Goal: Task Accomplishment & Management: Use online tool/utility

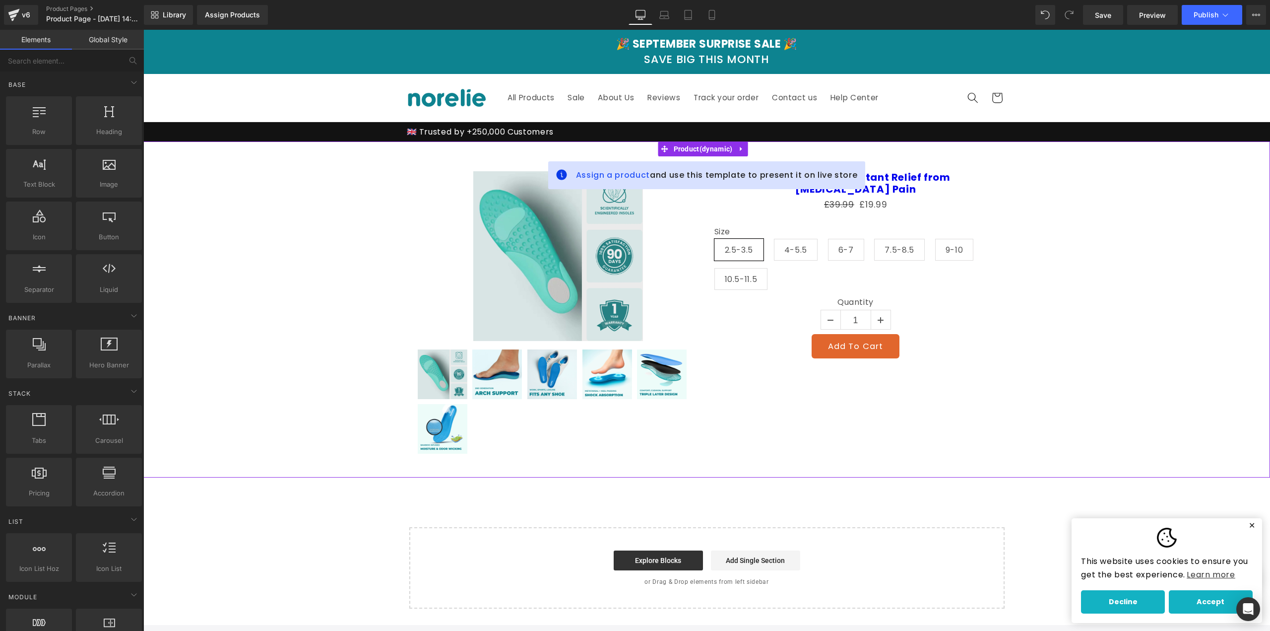
click at [324, 191] on div "Sale Off (P) Image 0" at bounding box center [706, 309] width 1117 height 306
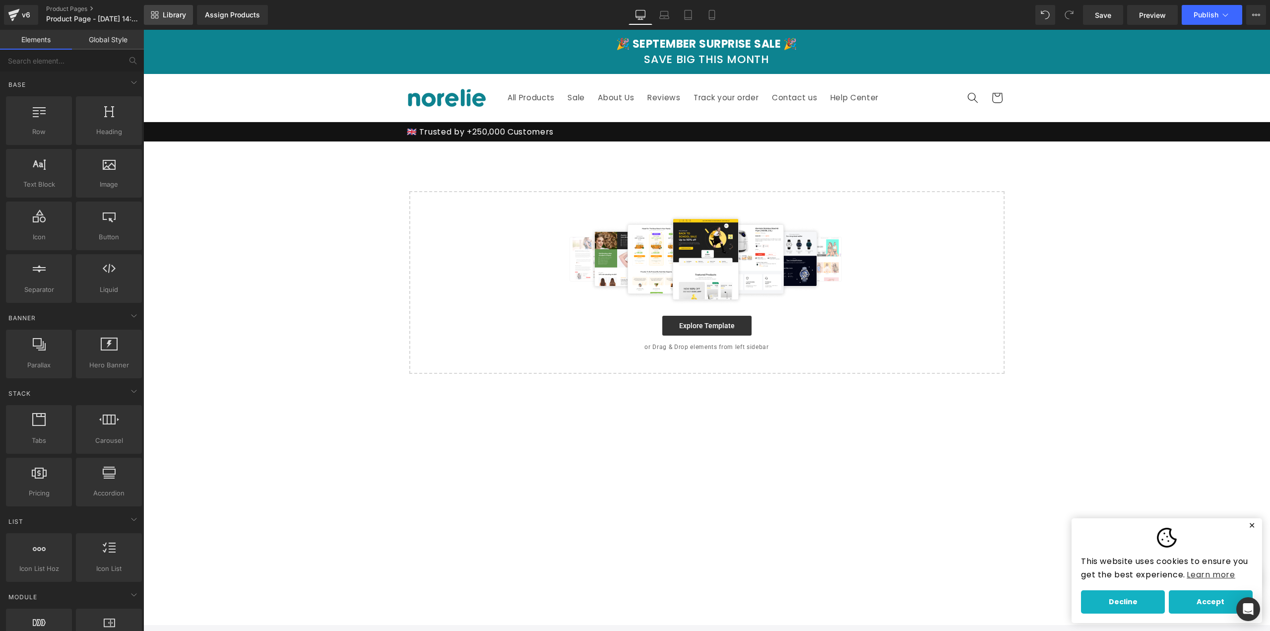
click at [173, 18] on span "Library" at bounding box center [174, 14] width 23 height 9
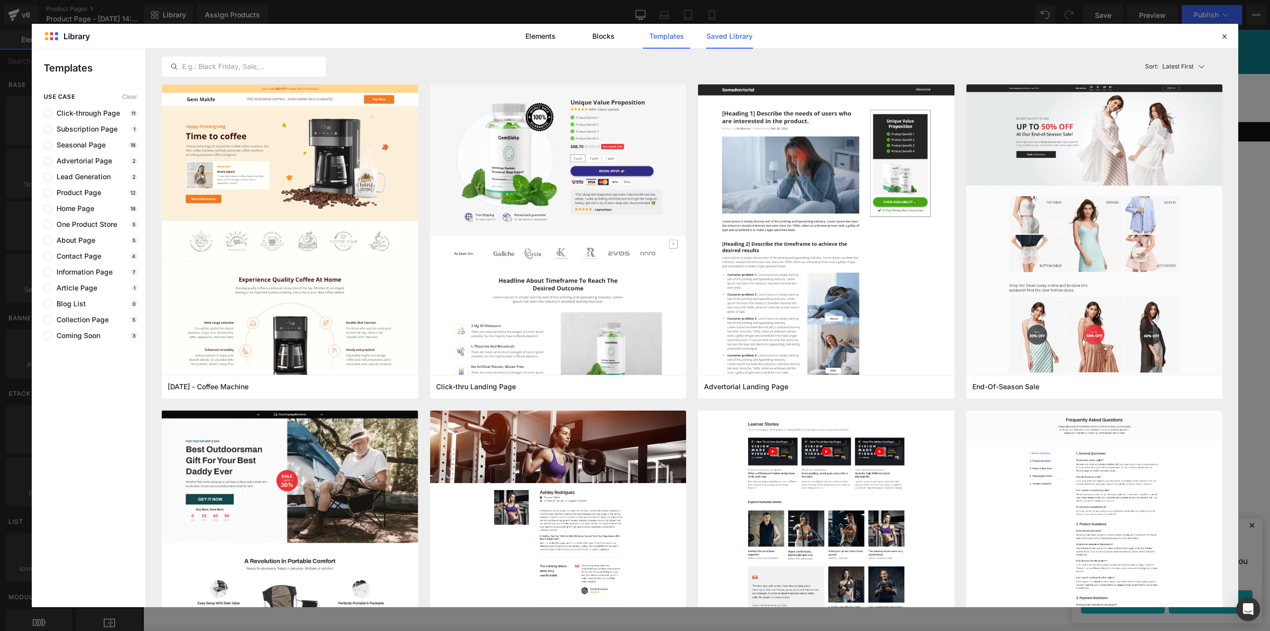
click at [749, 37] on link "Saved Library" at bounding box center [729, 36] width 47 height 25
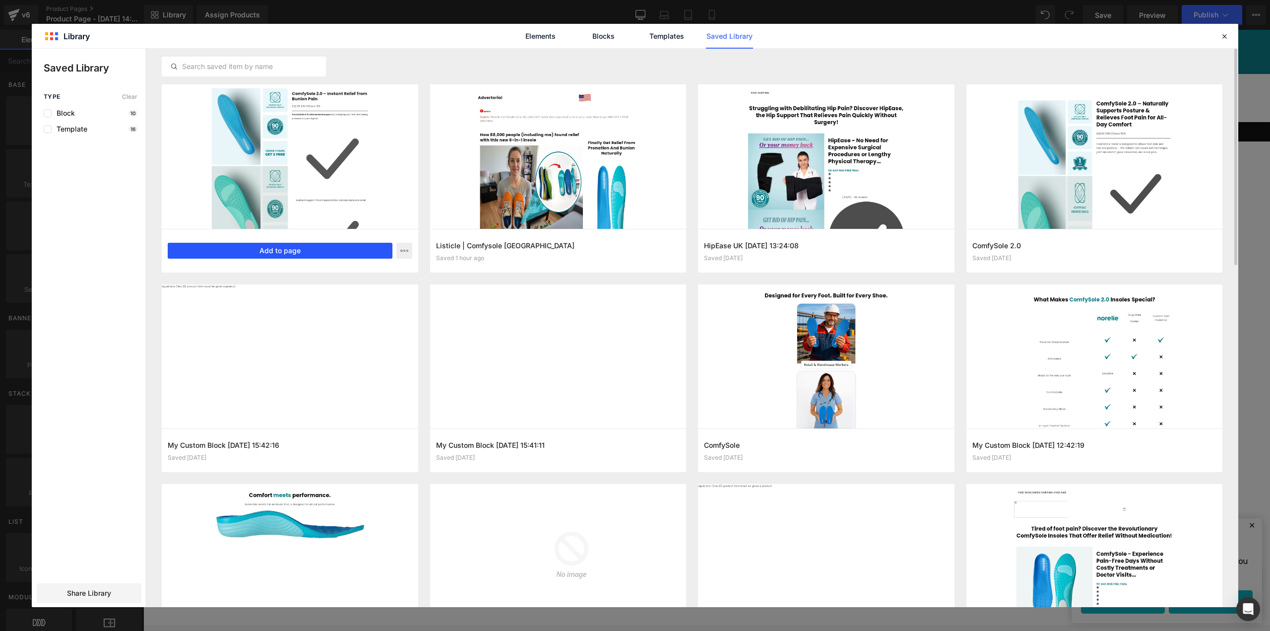
click at [316, 245] on button "Add to page" at bounding box center [280, 251] width 225 height 16
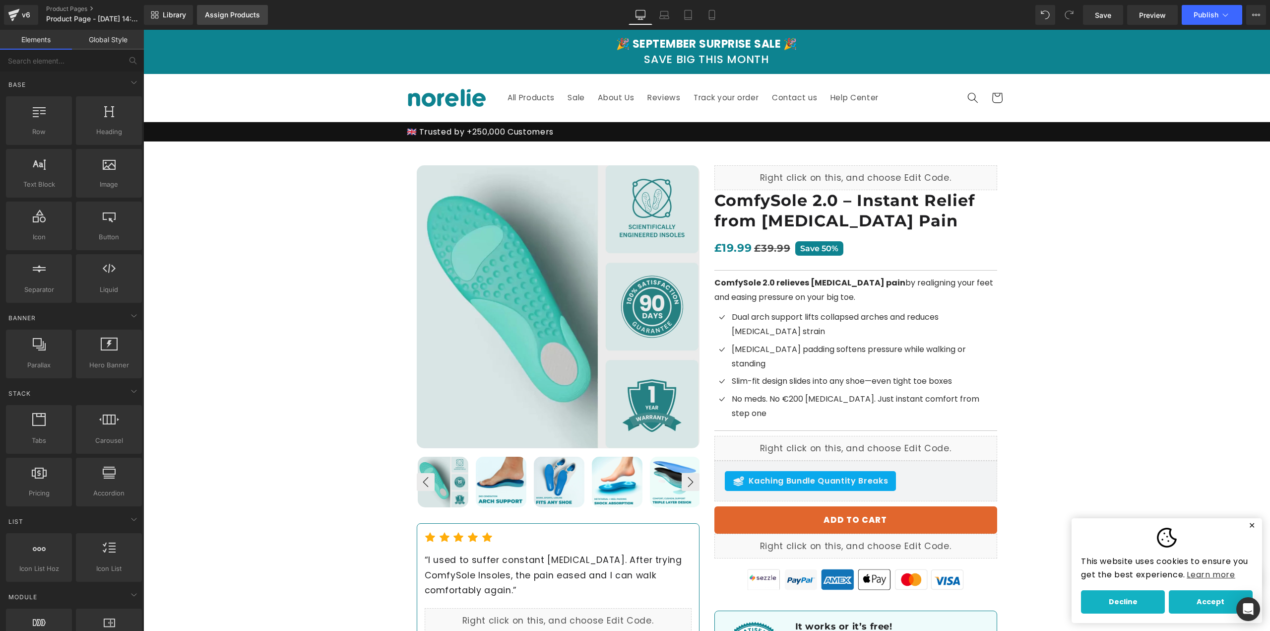
click at [237, 13] on div "Assign Products" at bounding box center [232, 15] width 55 height 8
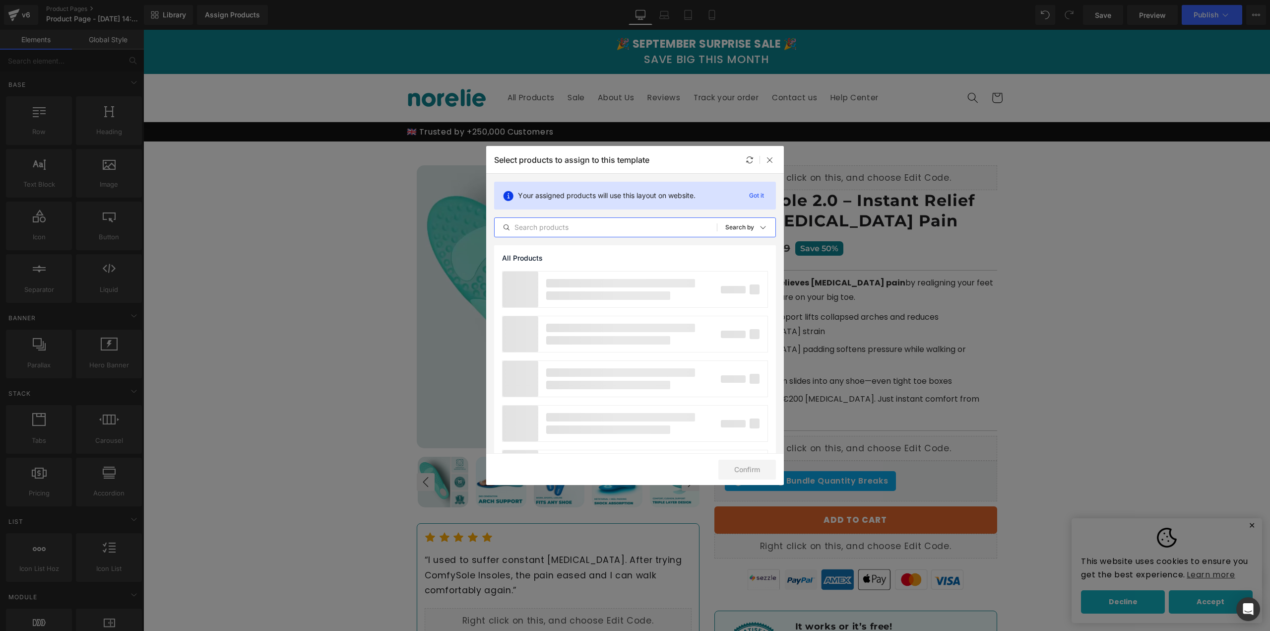
click at [597, 225] on input "text" at bounding box center [606, 227] width 222 height 12
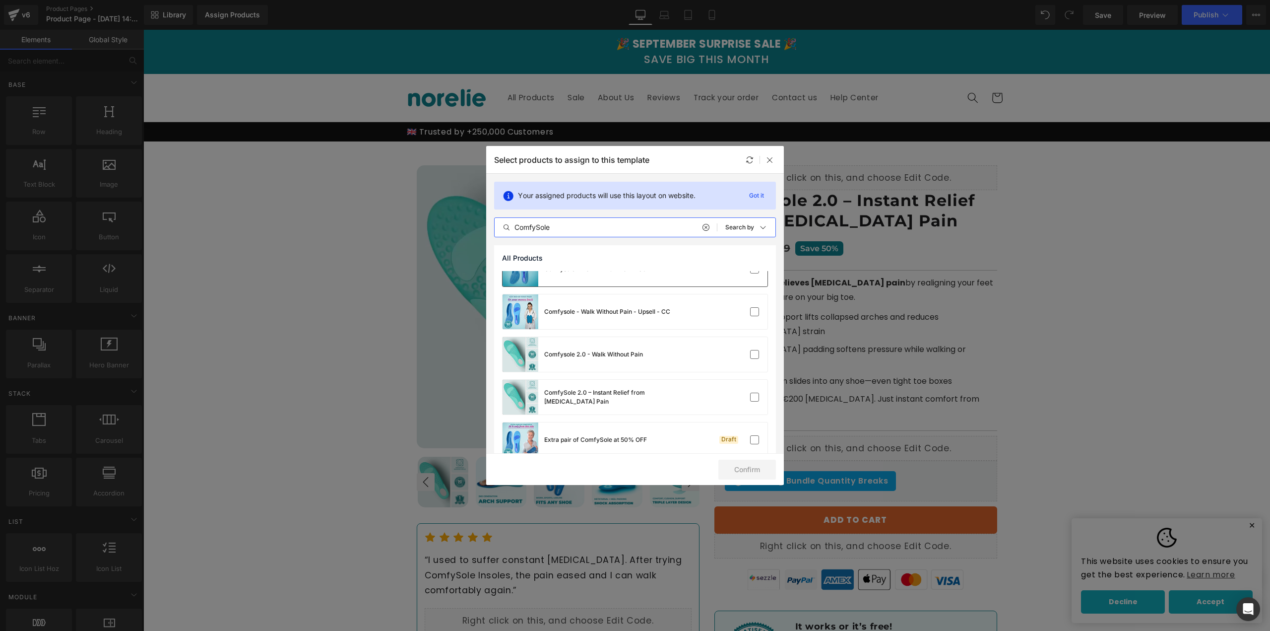
scroll to position [149, 0]
type input "ComfySole"
click at [750, 399] on label at bounding box center [754, 395] width 9 height 9
click at [755, 396] on input "checkbox" at bounding box center [755, 396] width 0 height 0
click at [748, 463] on button "Confirm" at bounding box center [747, 469] width 58 height 20
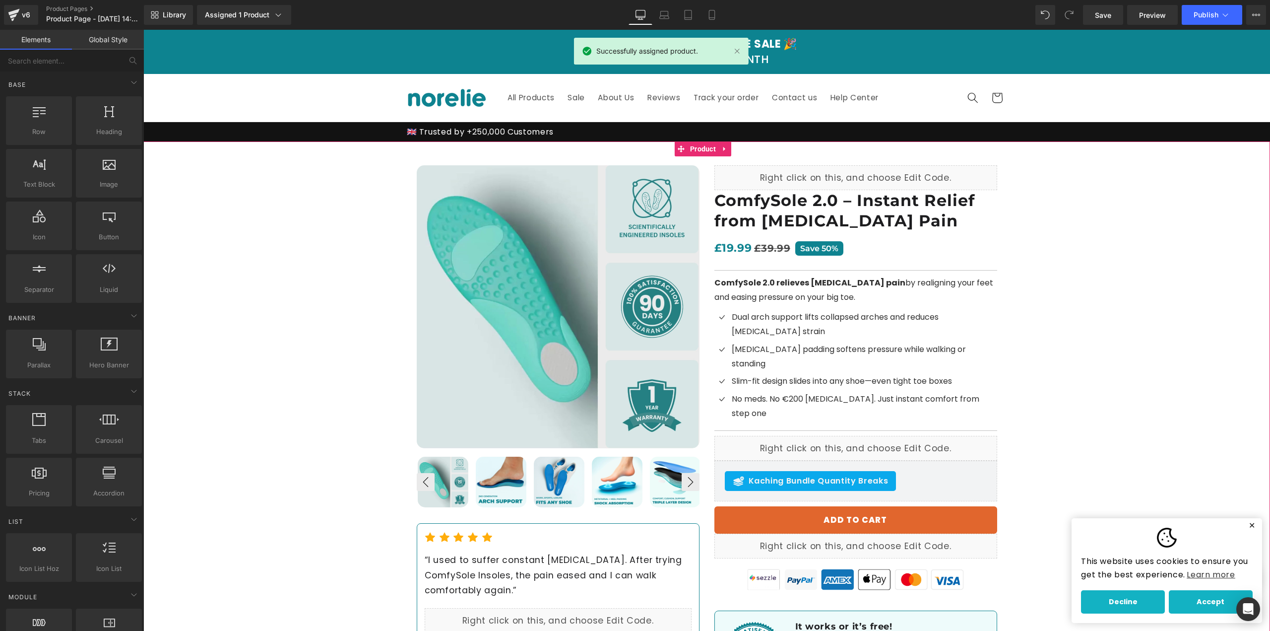
click at [327, 256] on div "Best Seller (P) Image ‹ ›" at bounding box center [706, 425] width 1127 height 568
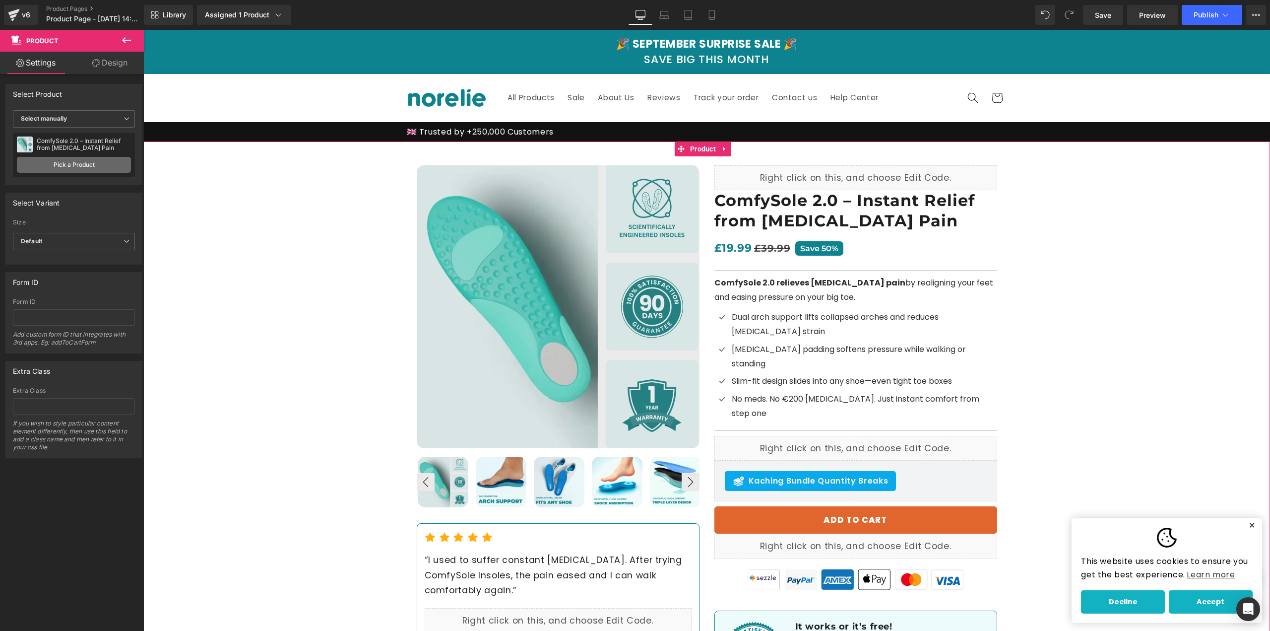
click at [90, 163] on link "Pick a Product" at bounding box center [74, 165] width 114 height 16
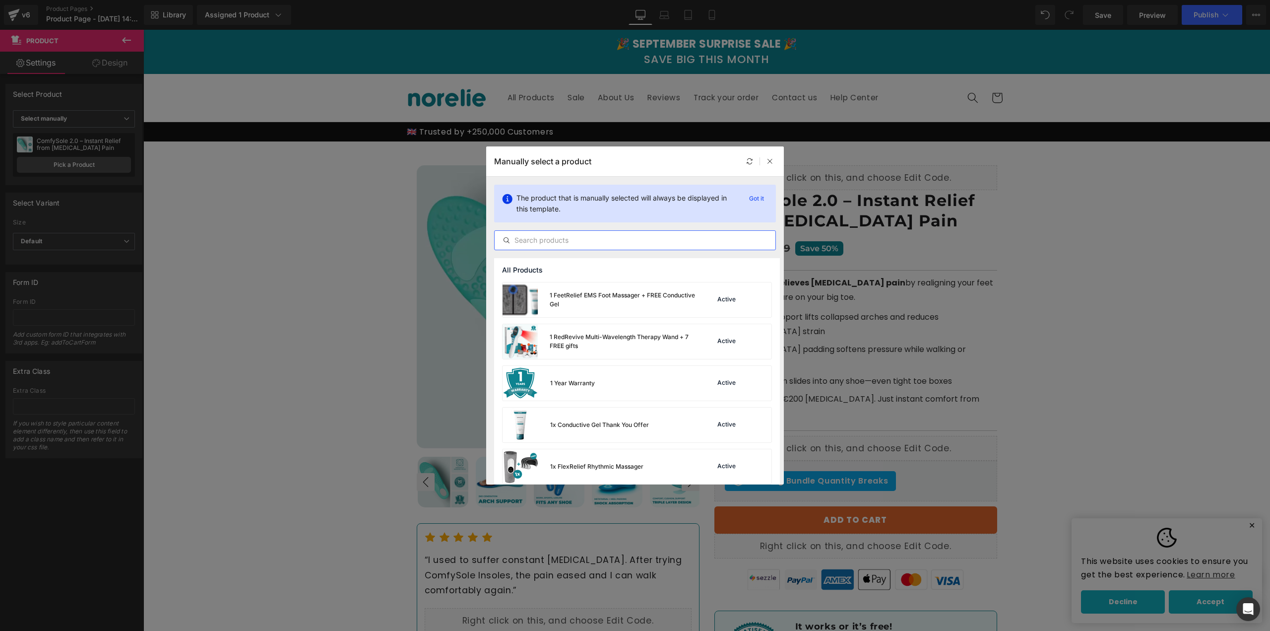
click at [677, 243] on input "text" at bounding box center [635, 240] width 281 height 12
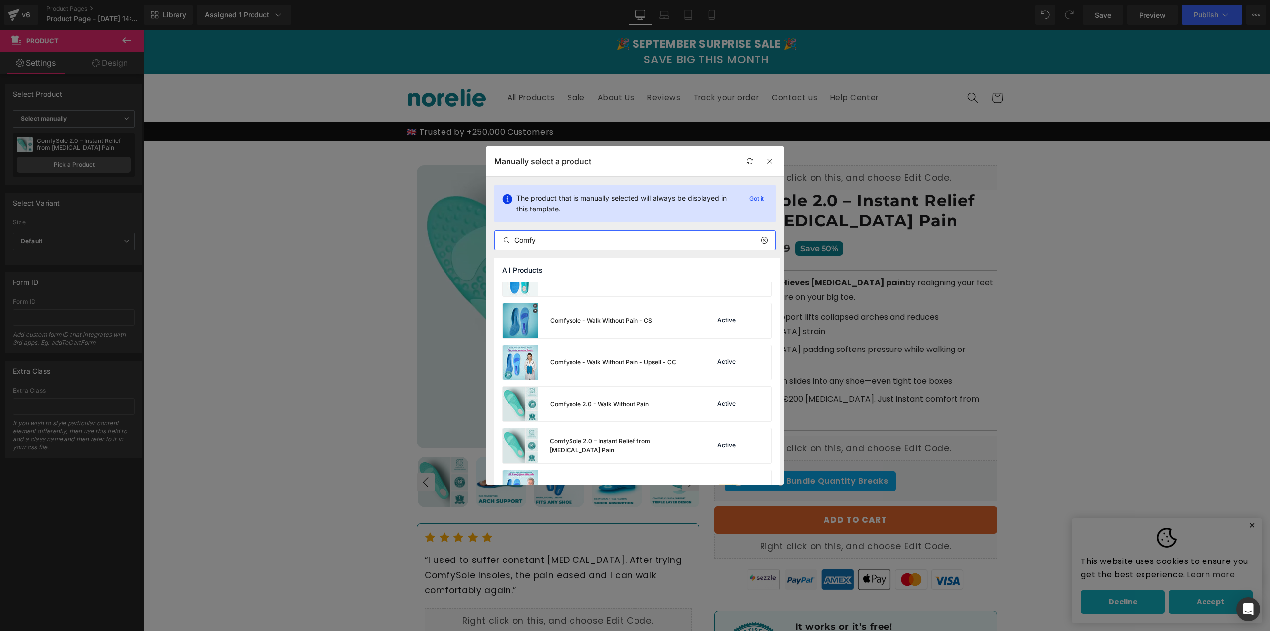
scroll to position [133, 0]
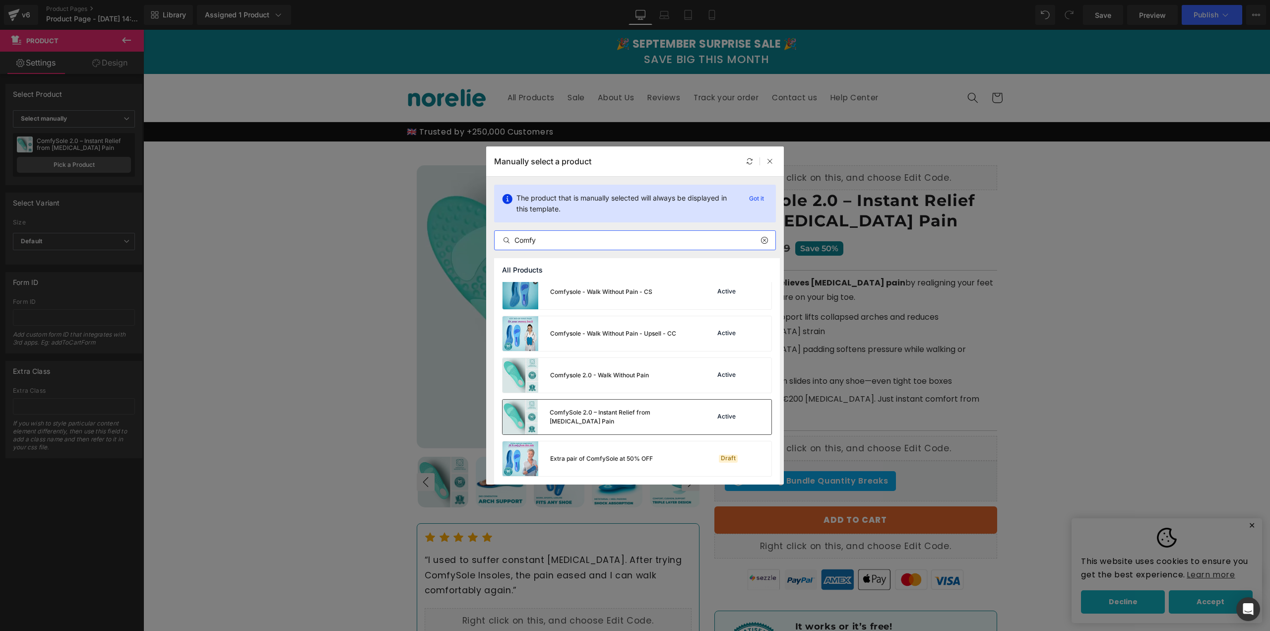
type input "Comfy"
click at [617, 423] on div "ComfySole 2.0 – Instant Relief from [MEDICAL_DATA] Pain" at bounding box center [600, 416] width 194 height 35
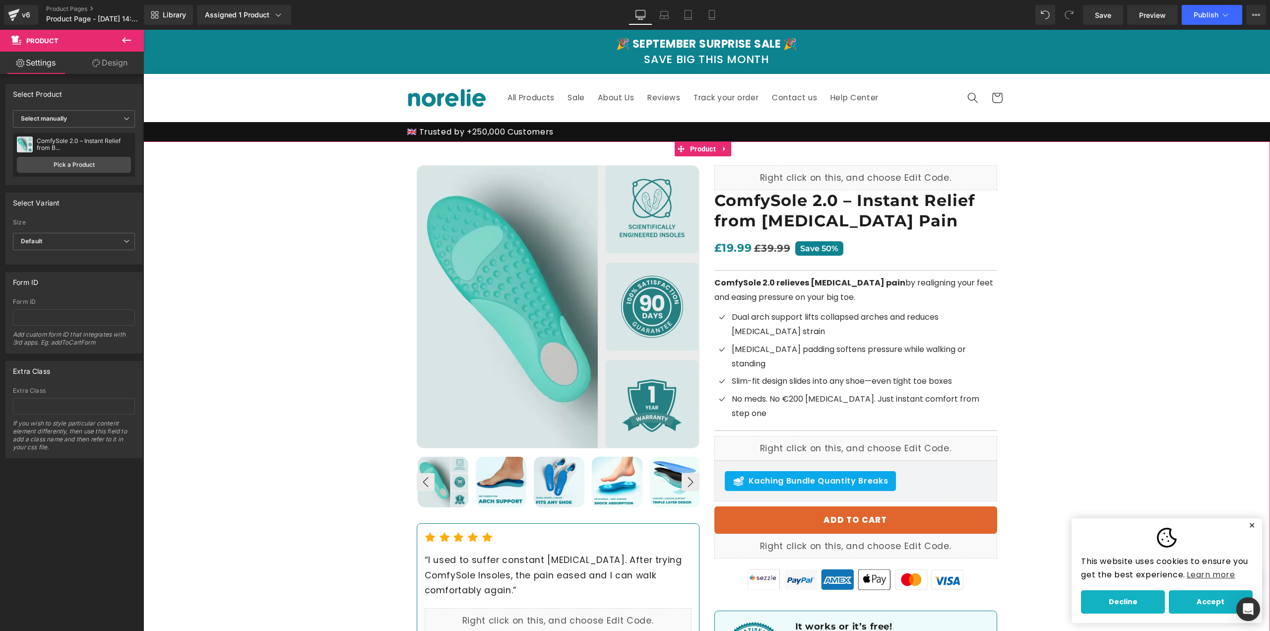
click at [307, 315] on div "Best Seller (P) Image ‹ ›" at bounding box center [706, 425] width 1127 height 568
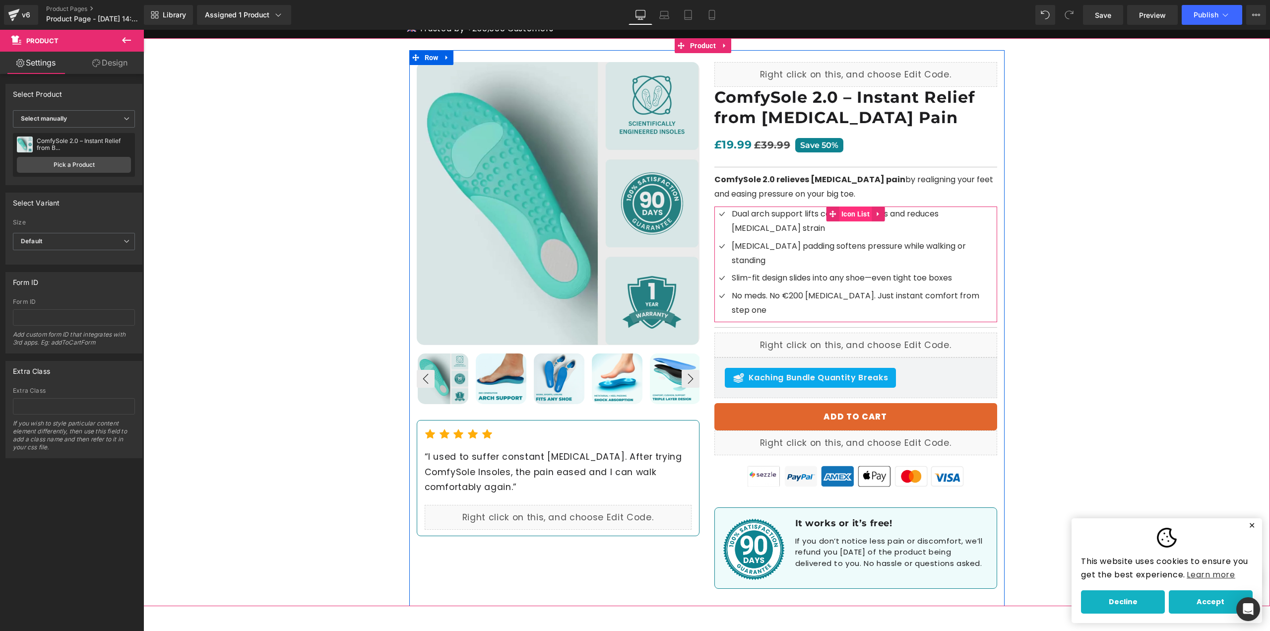
scroll to position [198, 0]
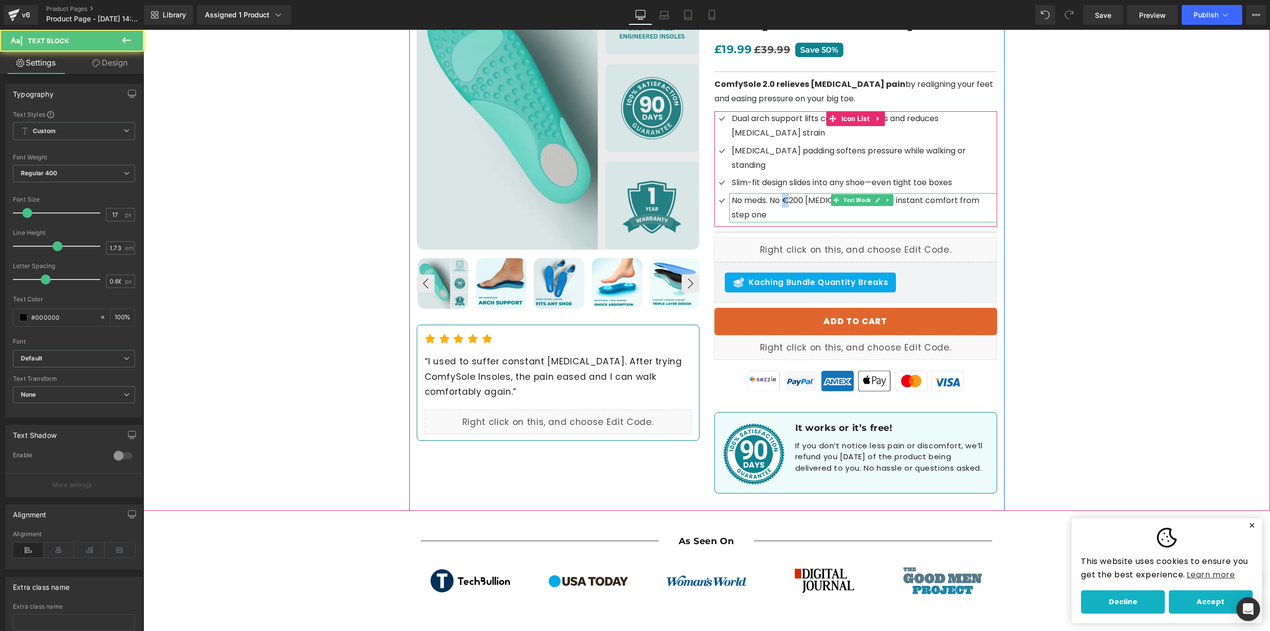
click at [781, 194] on span "No meds. No €200 [MEDICAL_DATA]. Just instant comfort from step one" at bounding box center [856, 207] width 248 height 26
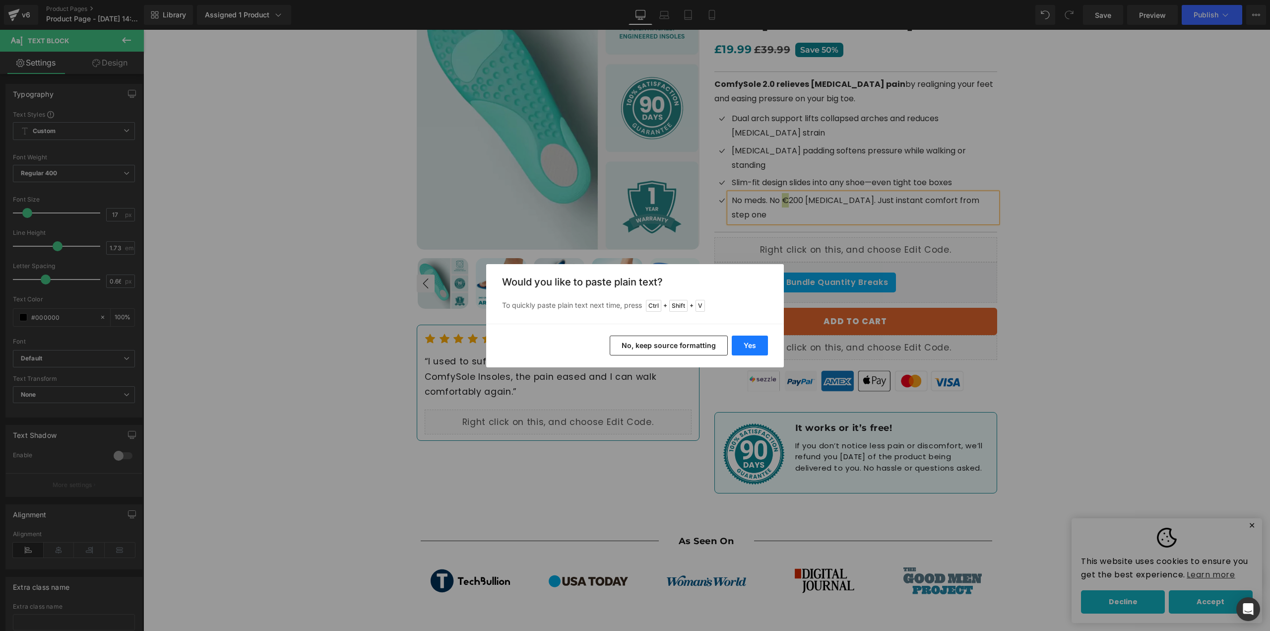
click at [738, 345] on button "Yes" at bounding box center [750, 345] width 36 height 20
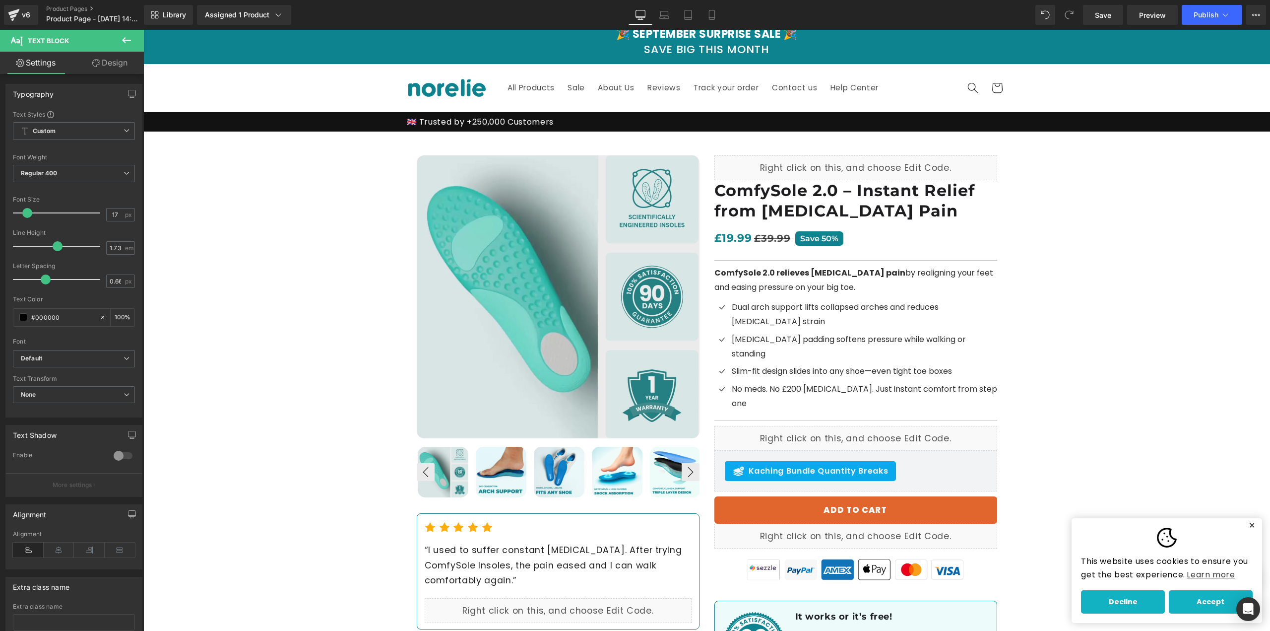
scroll to position [0, 0]
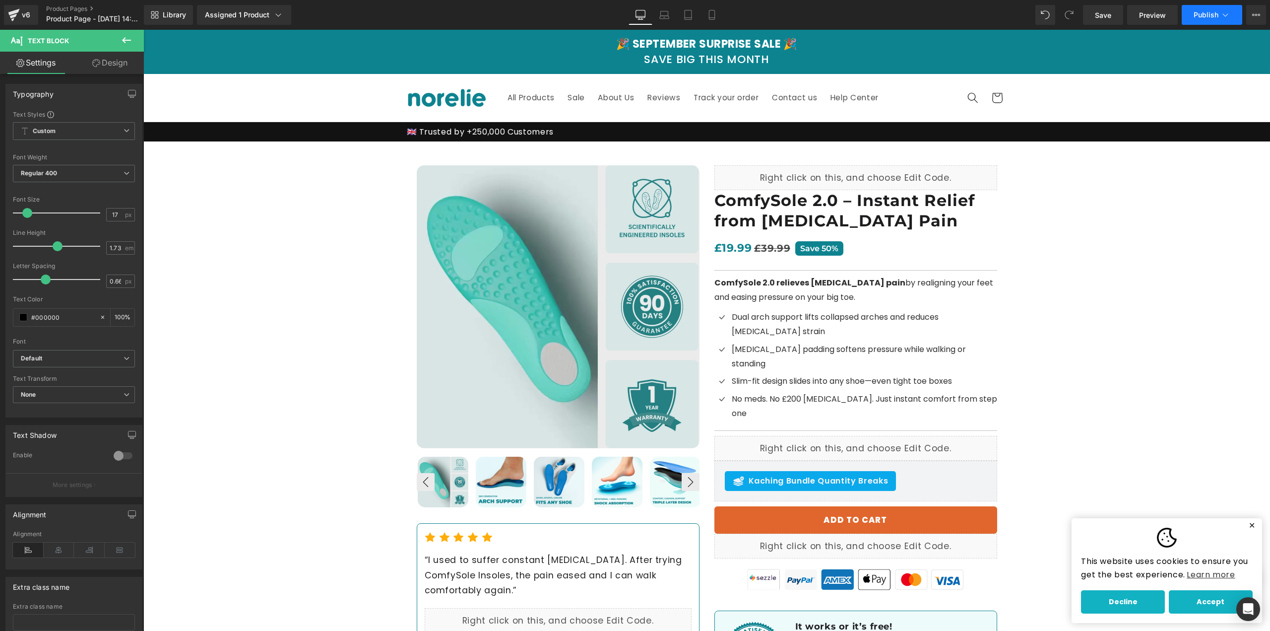
click at [1212, 14] on span "Publish" at bounding box center [1206, 15] width 25 height 8
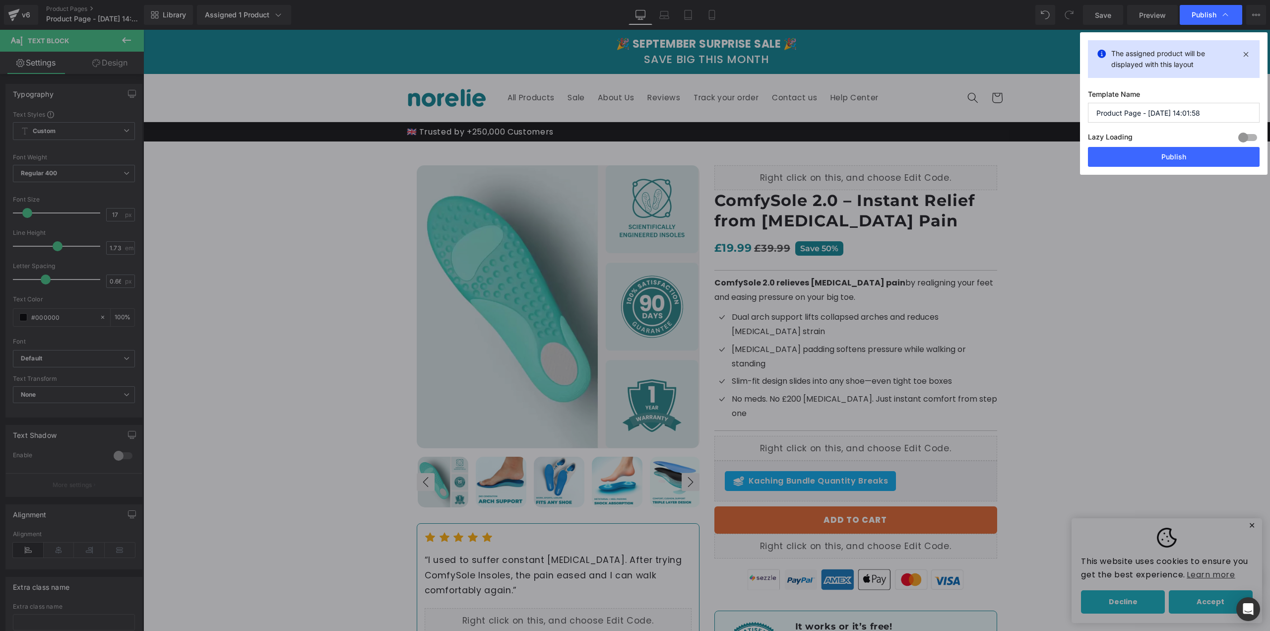
click at [1174, 117] on input "Product Page - [DATE] 14:01:58" at bounding box center [1174, 113] width 172 height 20
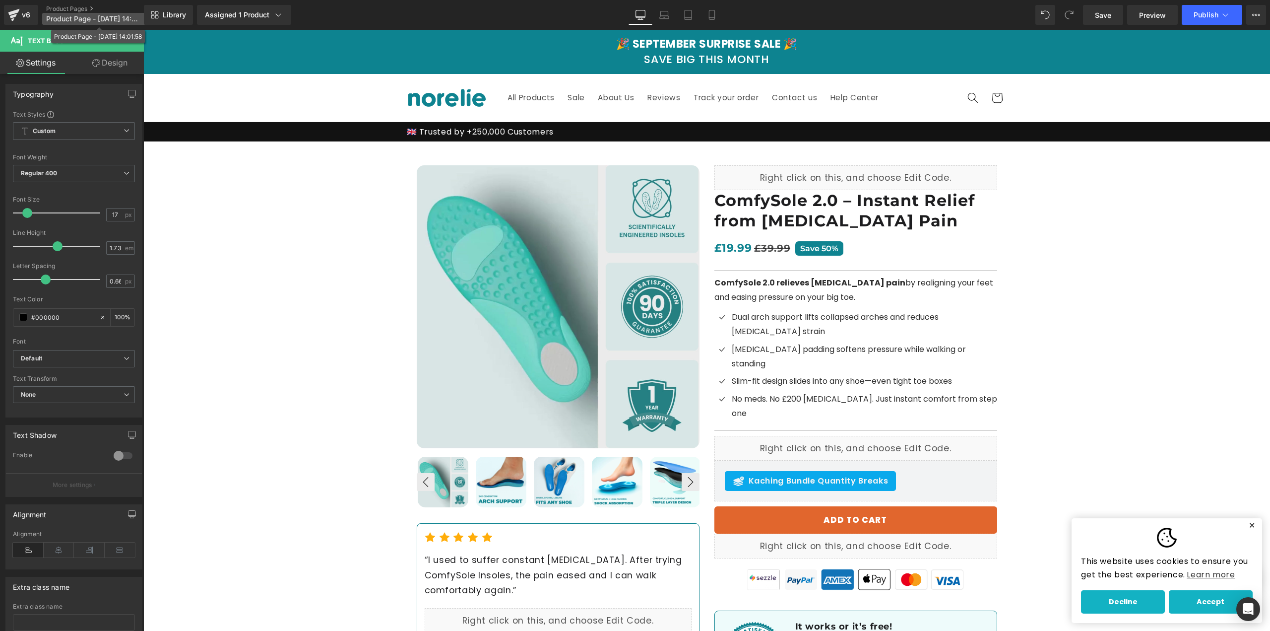
click at [103, 19] on span "Product Page - [DATE] 14:01:58" at bounding box center [93, 19] width 95 height 8
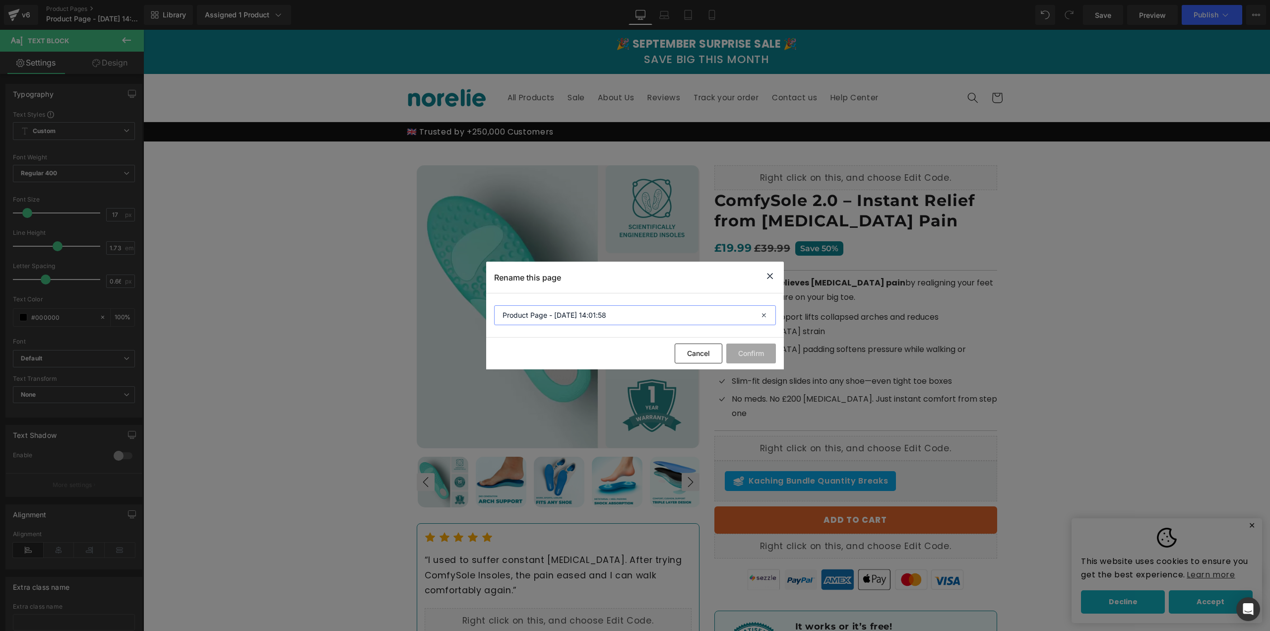
drag, startPoint x: 636, startPoint y: 309, endPoint x: 465, endPoint y: 324, distance: 171.4
click at [465, 324] on div "Rename this page Product Page - [DATE] 14:01:58 Cancel Confirm" at bounding box center [635, 315] width 1270 height 631
type input "ComfySole 2.0 - Instant Relief From [GEOGRAPHIC_DATA]"
click at [740, 354] on button "Confirm" at bounding box center [751, 353] width 50 height 20
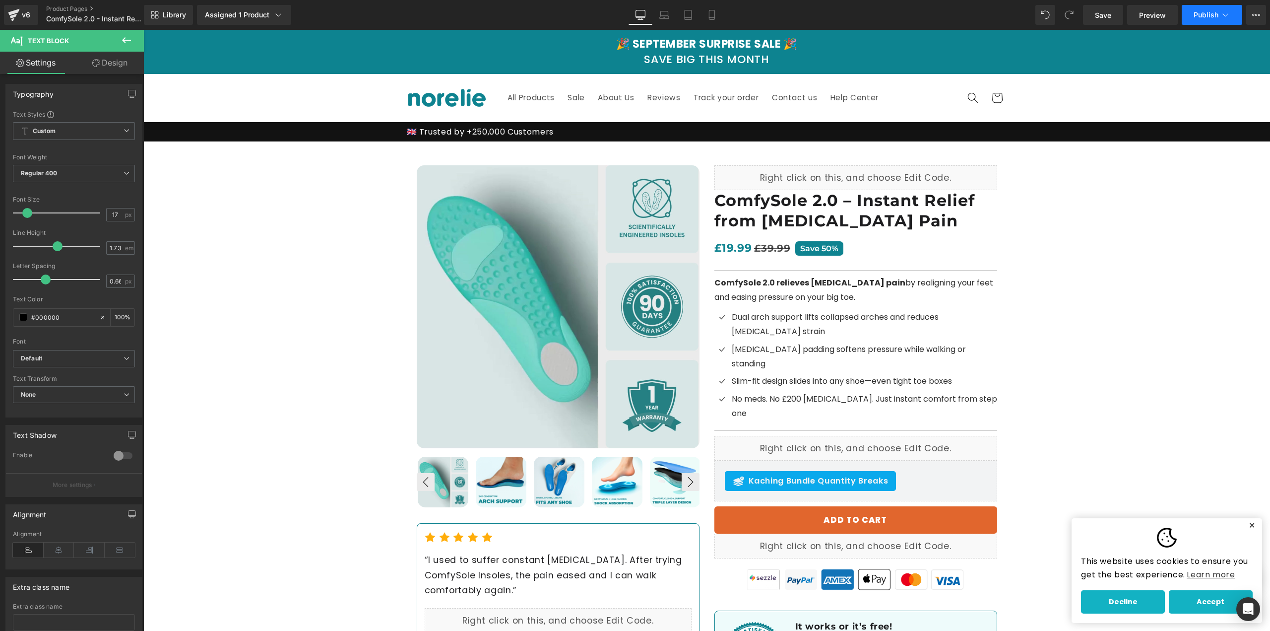
click at [1214, 17] on span "Publish" at bounding box center [1206, 15] width 25 height 8
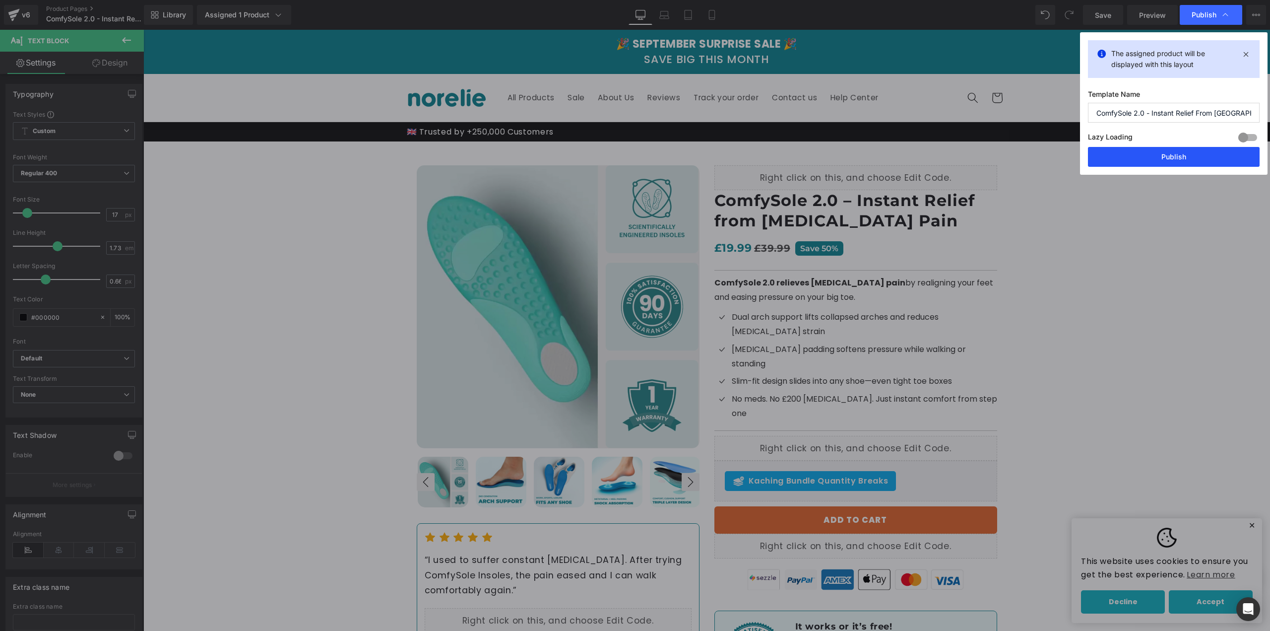
click at [1219, 160] on button "Publish" at bounding box center [1174, 157] width 172 height 20
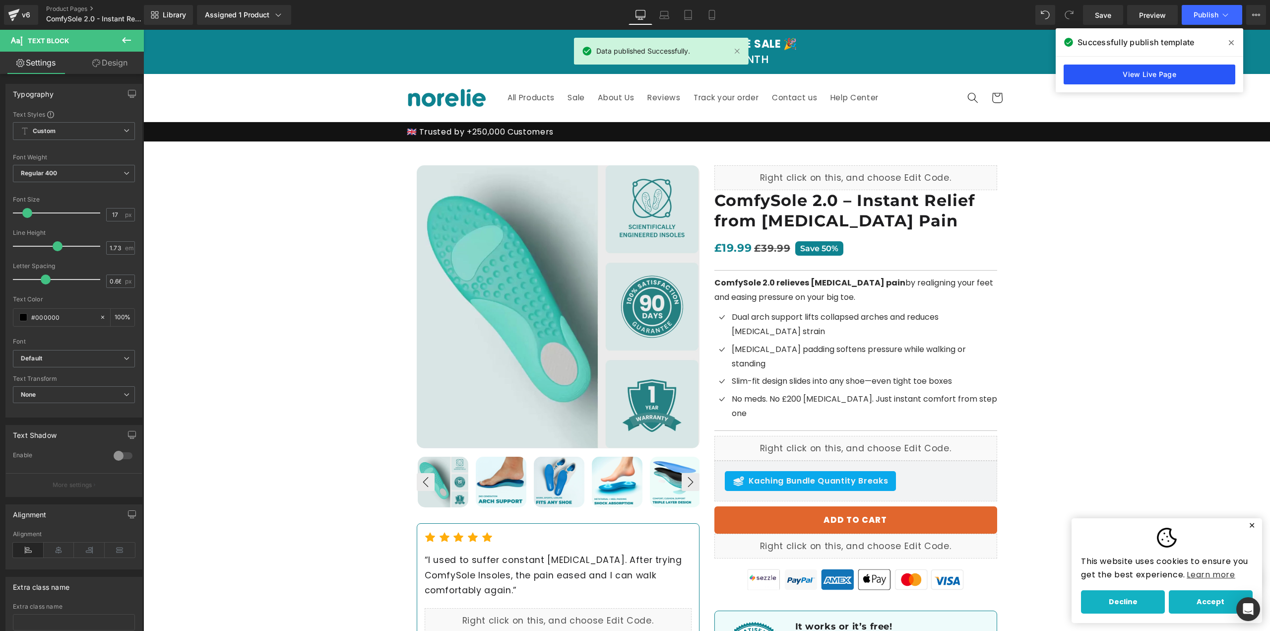
click at [1173, 75] on link "View Live Page" at bounding box center [1150, 74] width 172 height 20
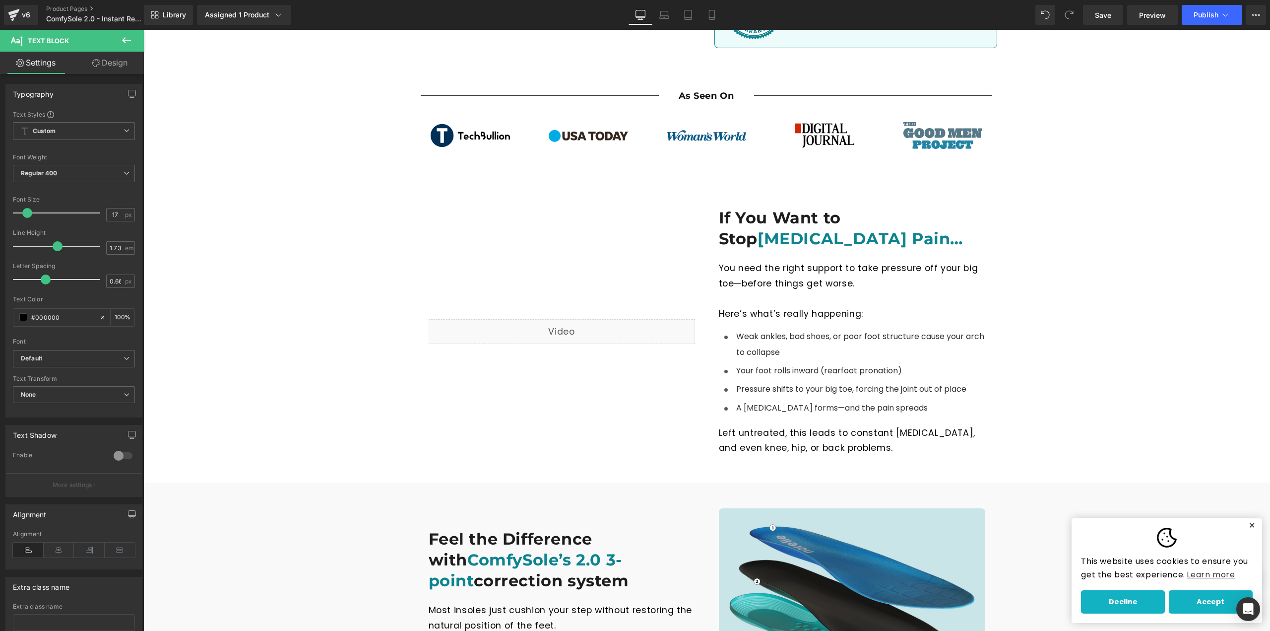
scroll to position [645, 0]
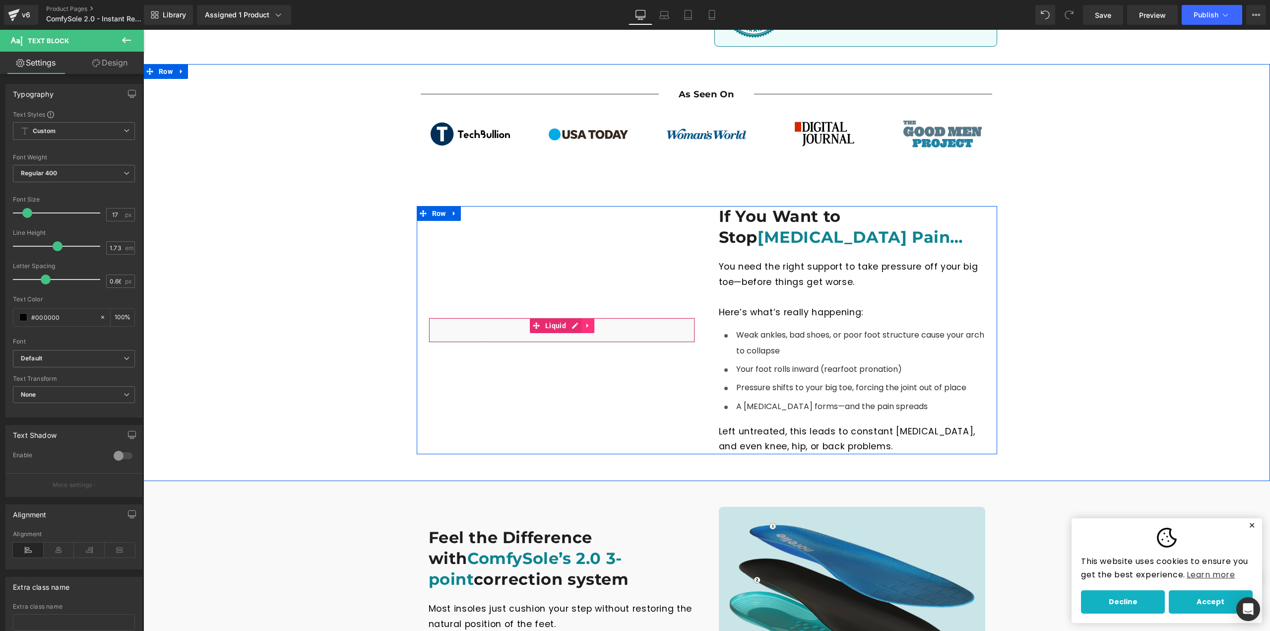
click at [583, 318] on div "Liquid" at bounding box center [562, 330] width 266 height 25
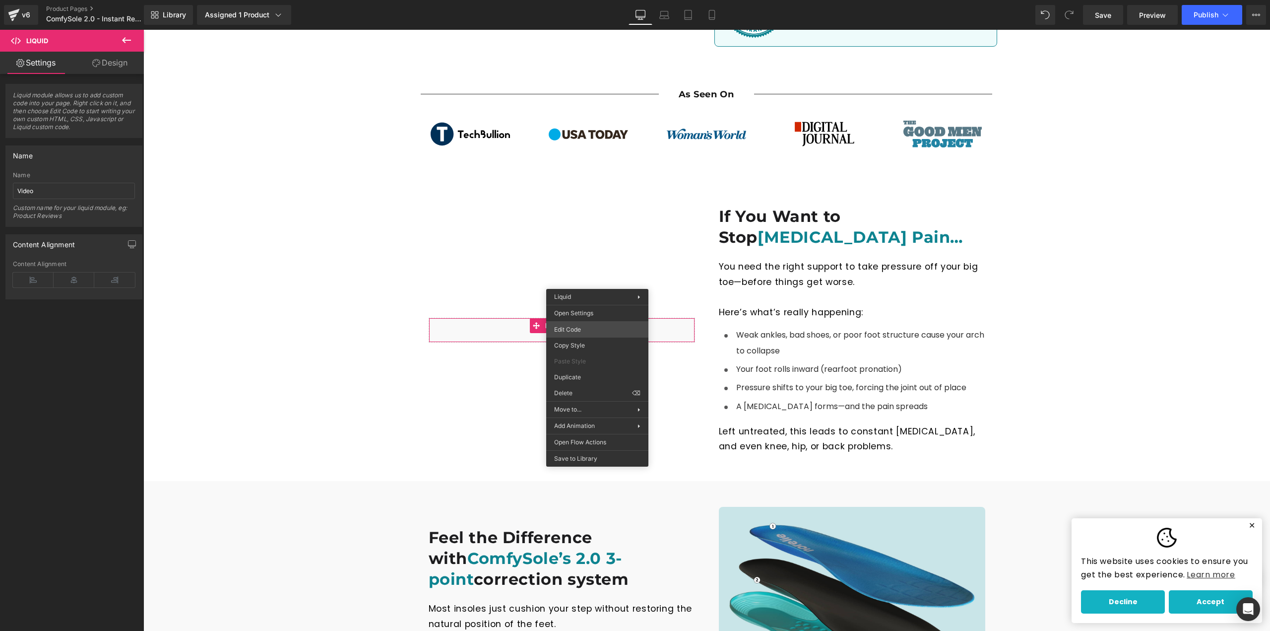
click at [591, 0] on div "You are previewing how the will restyle your page. You can not edit Elements in…" at bounding box center [635, 0] width 1270 height 0
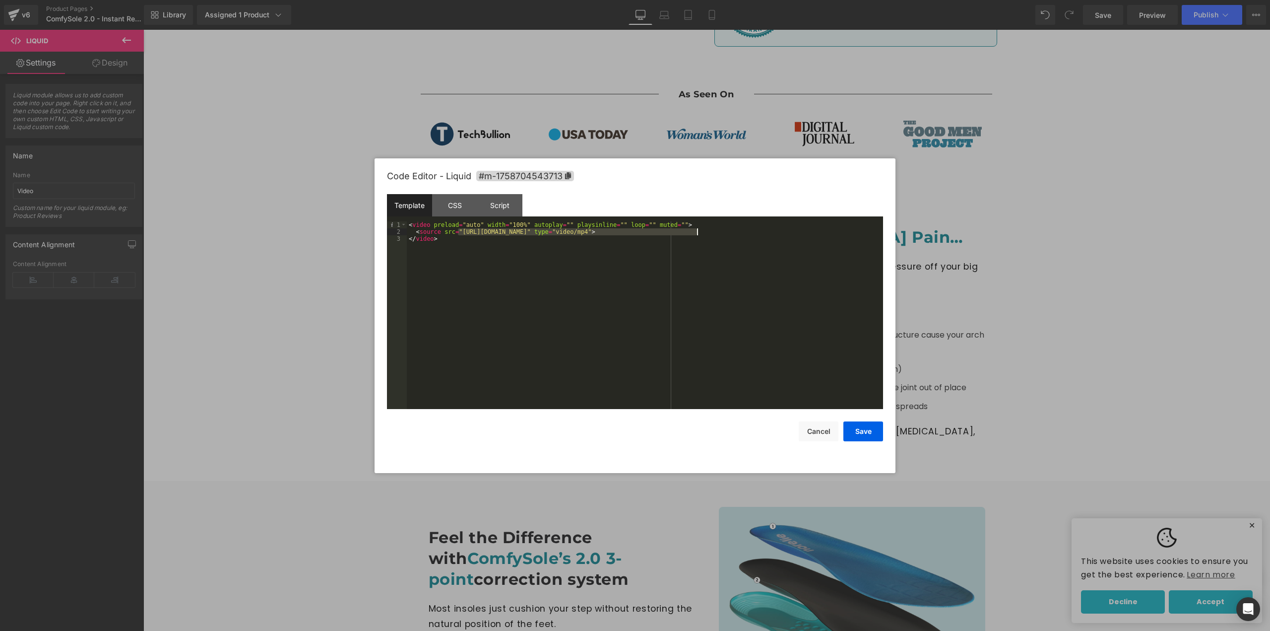
drag, startPoint x: 458, startPoint y: 233, endPoint x: 696, endPoint y: 231, distance: 237.7
click at [696, 231] on div "< video preload = "auto" width = "100%" autoplay = "" playsinline = "" loop = "…" at bounding box center [645, 321] width 476 height 201
click at [853, 430] on button "Save" at bounding box center [863, 431] width 40 height 20
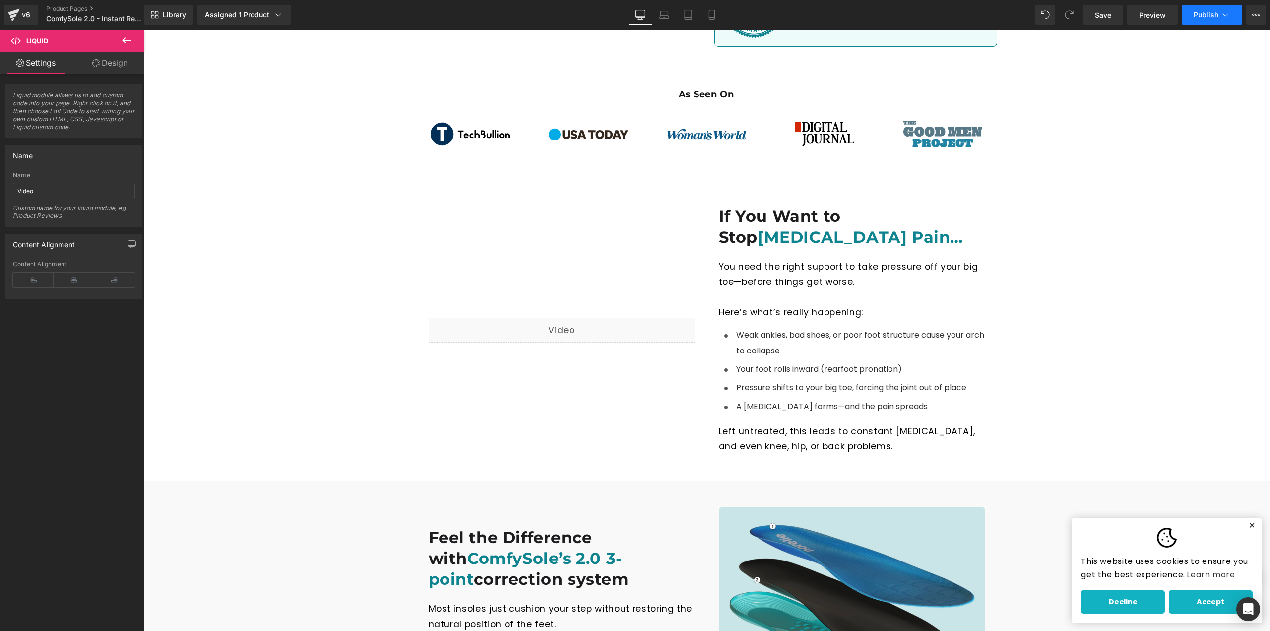
click at [1207, 11] on span "Publish" at bounding box center [1206, 15] width 25 height 8
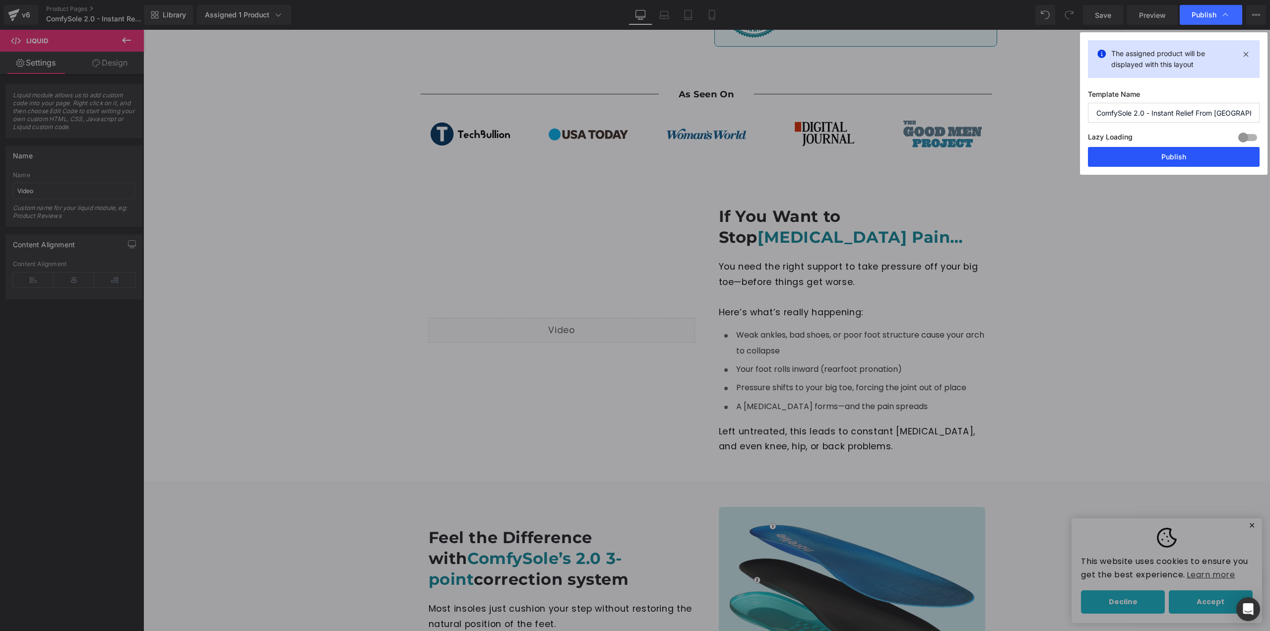
drag, startPoint x: 1167, startPoint y: 156, endPoint x: 850, endPoint y: 192, distance: 319.5
click at [1167, 156] on button "Publish" at bounding box center [1174, 157] width 172 height 20
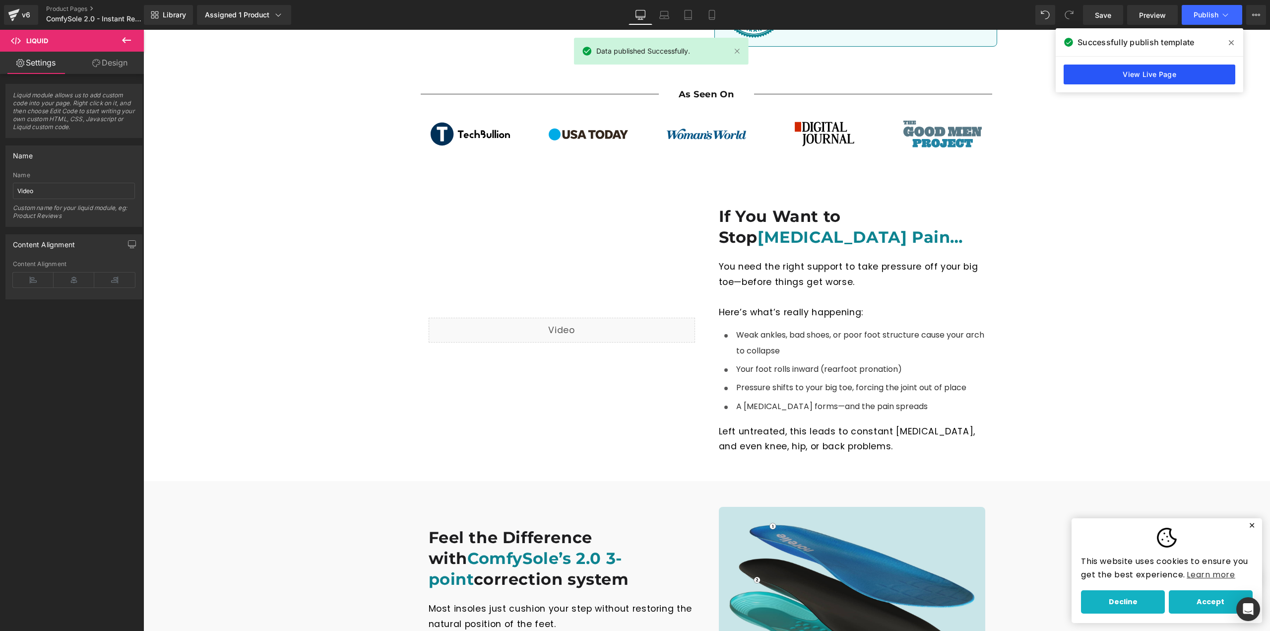
click at [1095, 76] on link "View Live Page" at bounding box center [1150, 74] width 172 height 20
